Goal: Use online tool/utility

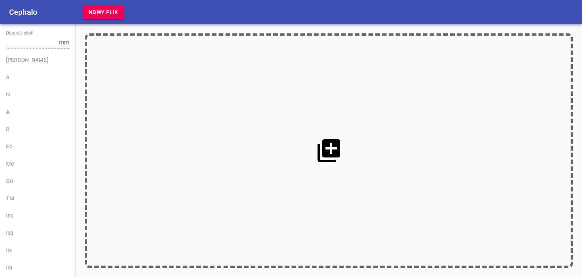
click at [330, 158] on icon at bounding box center [328, 150] width 27 height 27
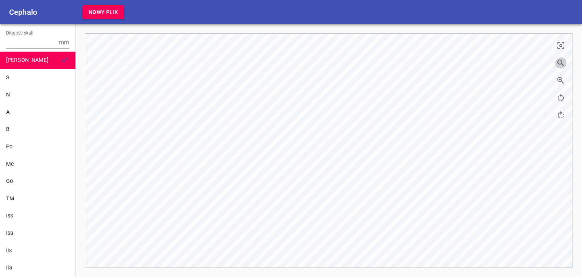
click at [563, 61] on icon "button" at bounding box center [561, 62] width 9 height 9
click at [33, 45] on input "Długość skali" at bounding box center [31, 42] width 50 height 12
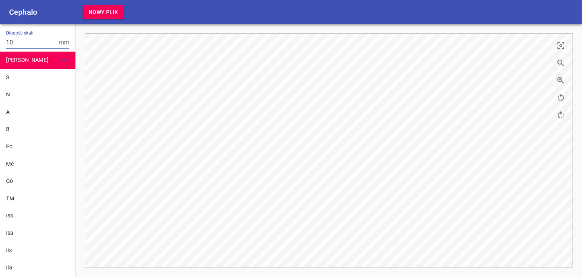
type input "10"
click at [24, 80] on div "S" at bounding box center [37, 78] width 63 height 8
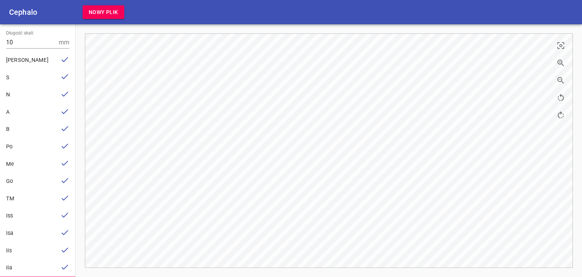
scroll to position [49, 0]
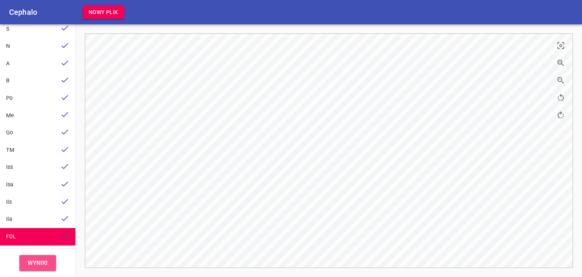
click at [49, 260] on button "Wyniki" at bounding box center [37, 263] width 37 height 16
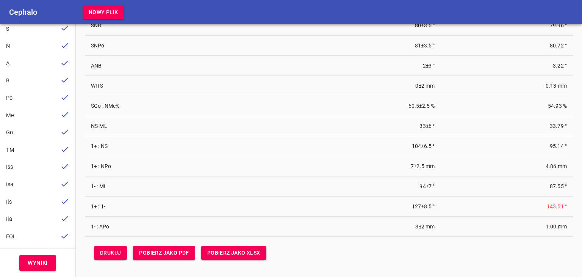
scroll to position [0, 0]
